Goal: Book appointment/travel/reservation

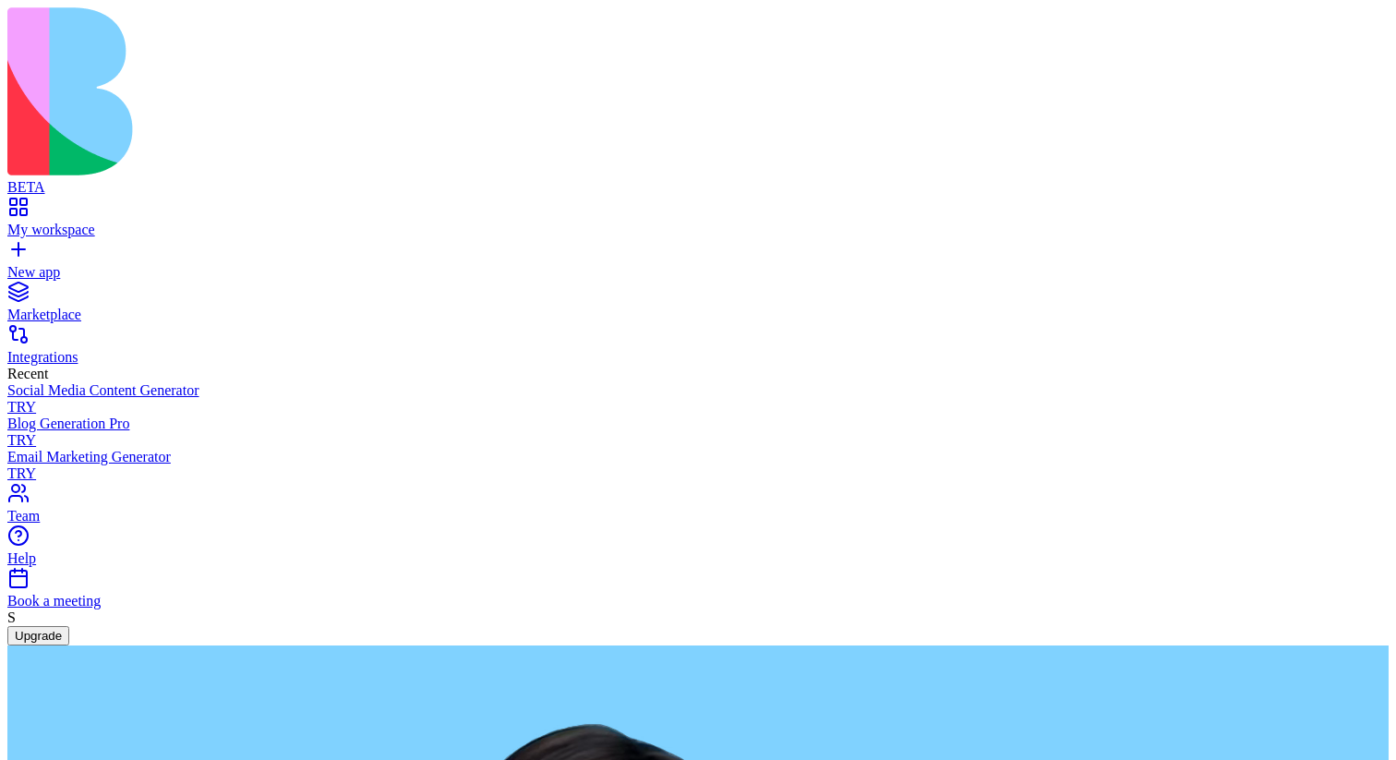
click at [157, 610] on div "Book a meeting" at bounding box center [698, 601] width 1382 height 17
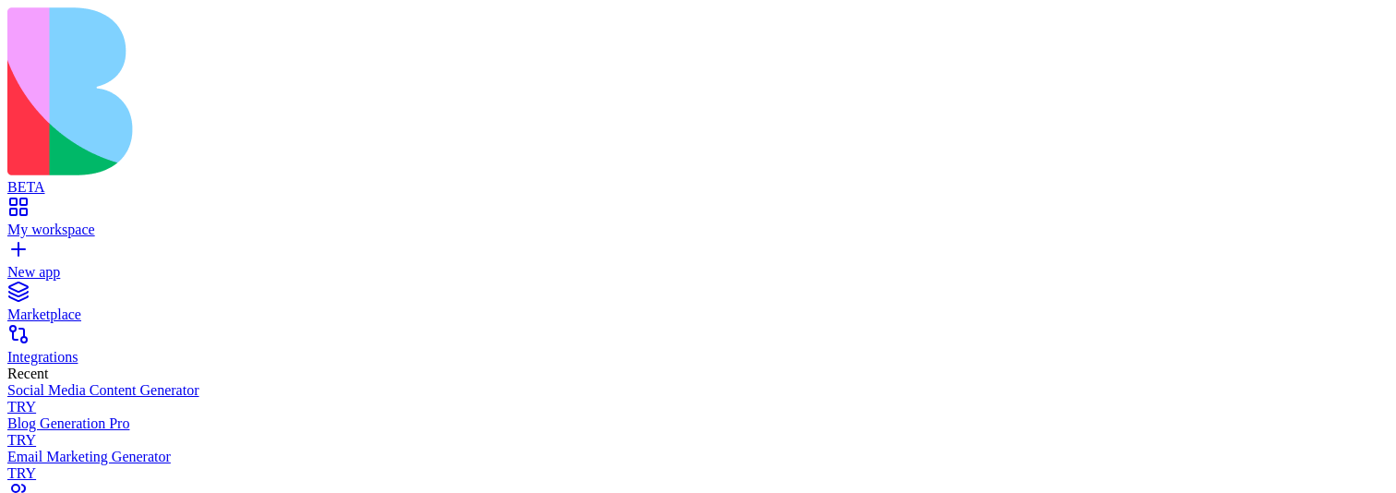
scroll to position [76, 0]
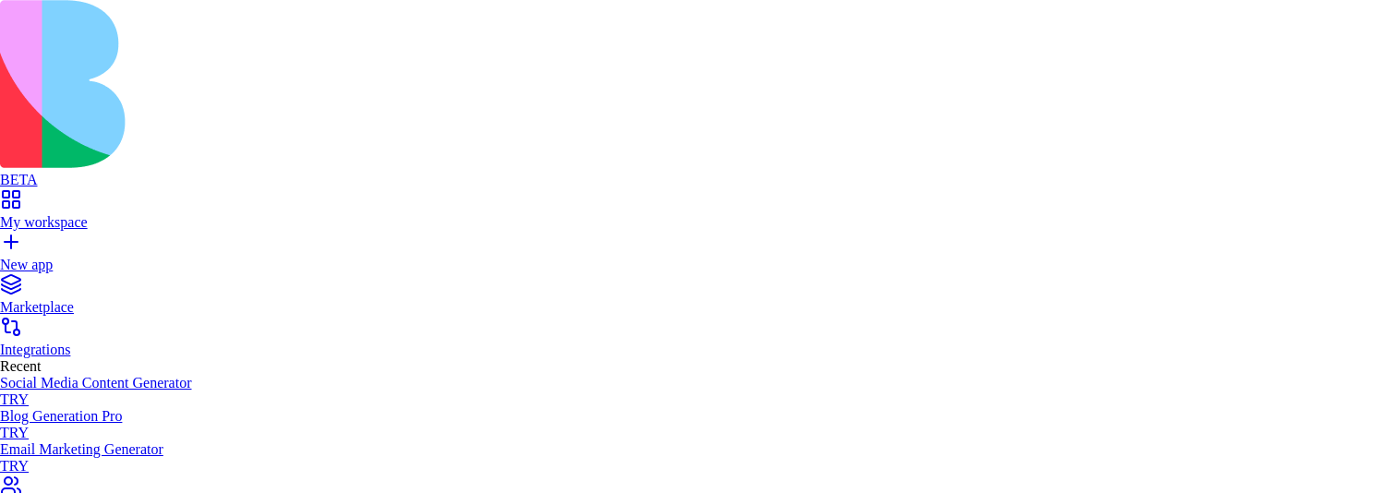
scroll to position [0, 0]
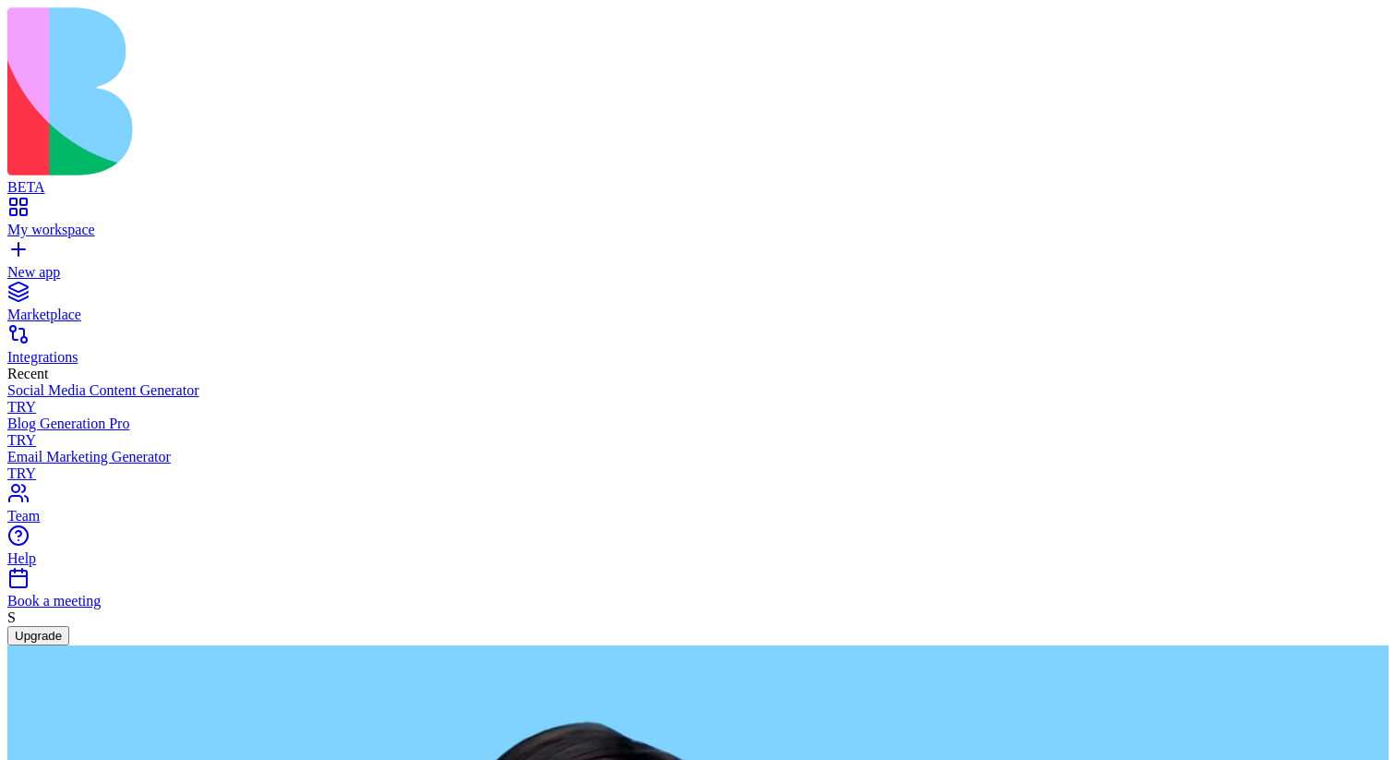
click at [157, 610] on div "Book a meeting" at bounding box center [698, 601] width 1382 height 17
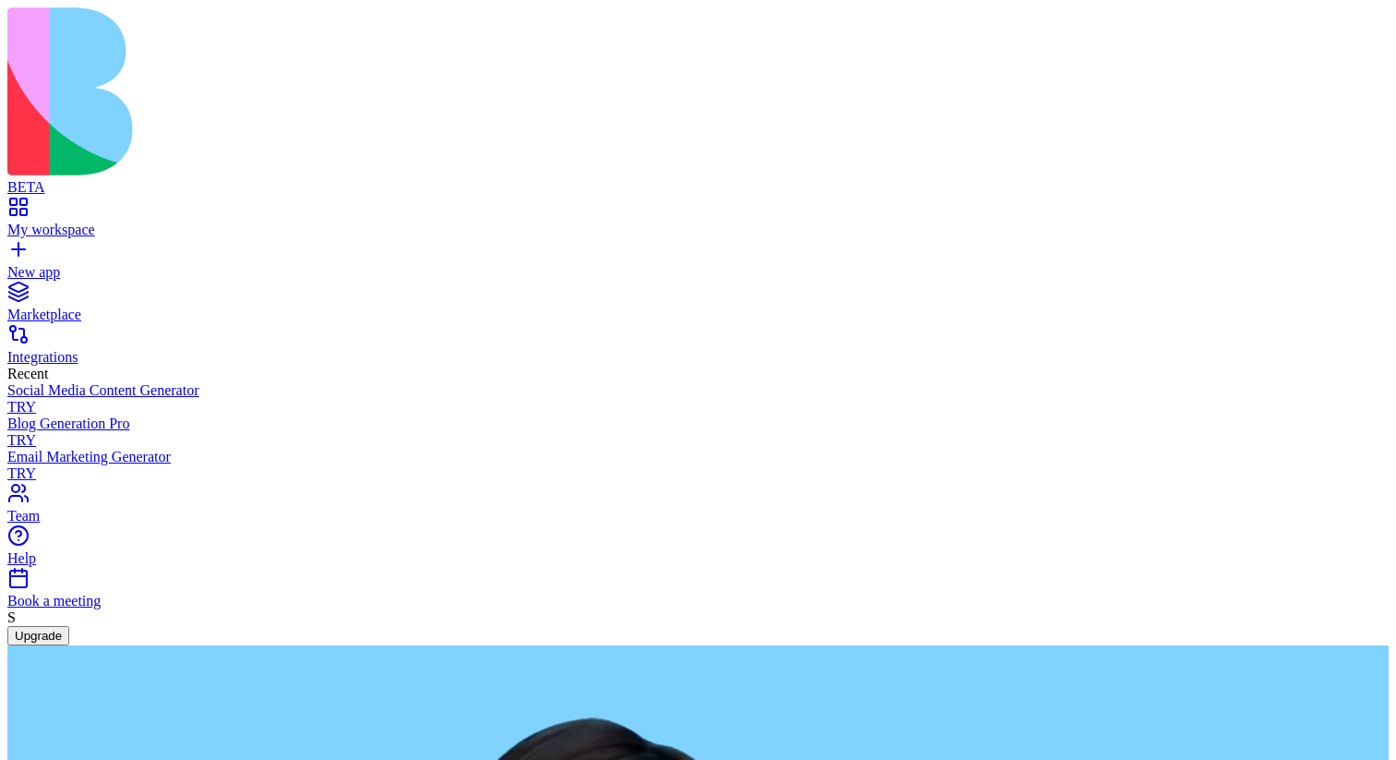
click at [138, 610] on div "Book a meeting" at bounding box center [698, 601] width 1382 height 17
